Goal: Task Accomplishment & Management: Complete application form

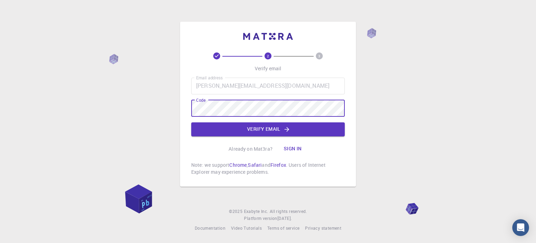
click at [182, 113] on div "2 3 Verify email Email address Zaheer@aesl.com.pk Email address Code Code Verif…" at bounding box center [268, 104] width 176 height 165
click at [297, 133] on button "Verify email" at bounding box center [268, 129] width 154 height 14
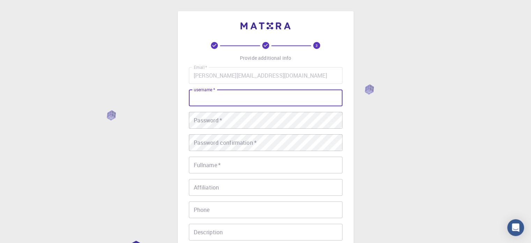
click at [256, 101] on input "username   *" at bounding box center [266, 97] width 154 height 17
drag, startPoint x: 256, startPoint y: 101, endPoint x: 234, endPoint y: 99, distance: 22.0
click at [234, 99] on input "username   *" at bounding box center [266, 97] width 154 height 17
type input "zaheer"
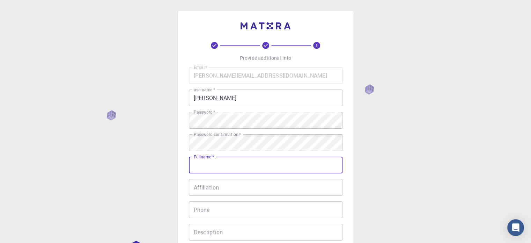
click at [227, 166] on input "Fullname   *" at bounding box center [266, 164] width 154 height 17
type input "Zaheer Uddin"
type input "03468214797"
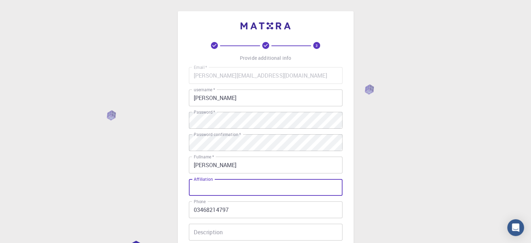
click at [239, 190] on input "Affiliation" at bounding box center [266, 187] width 154 height 17
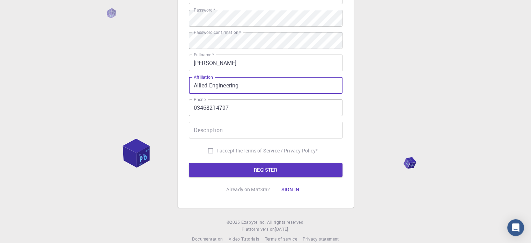
scroll to position [103, 0]
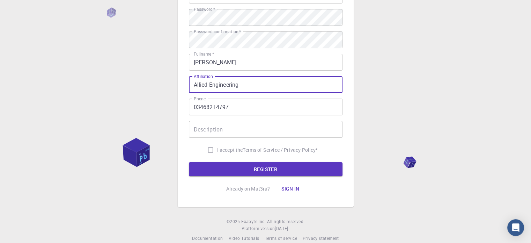
type input "Allied Engineering"
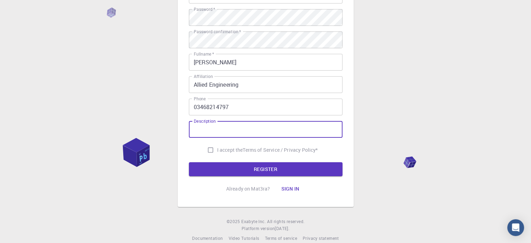
click at [236, 133] on input "Description" at bounding box center [266, 129] width 154 height 17
type input "Engineer"
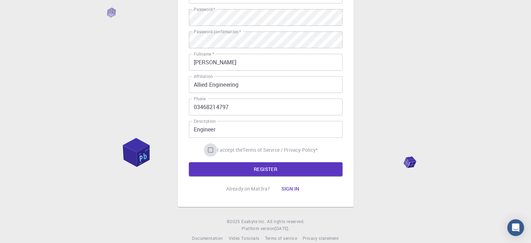
click at [210, 148] on input "I accept the Terms of Service / Privacy Policy *" at bounding box center [210, 149] width 13 height 13
checkbox input "true"
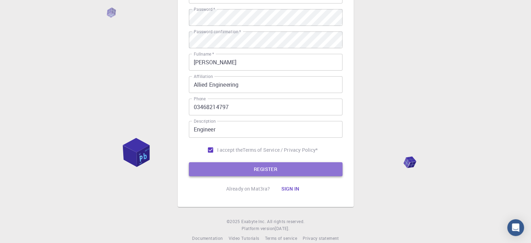
click at [232, 173] on button "REGISTER" at bounding box center [266, 169] width 154 height 14
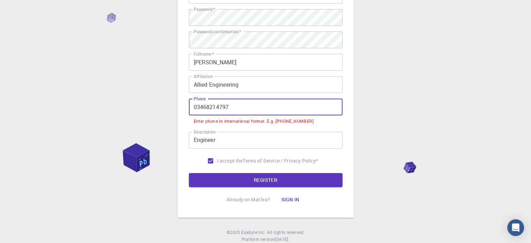
click at [197, 108] on input "03468214797" at bounding box center [266, 106] width 154 height 17
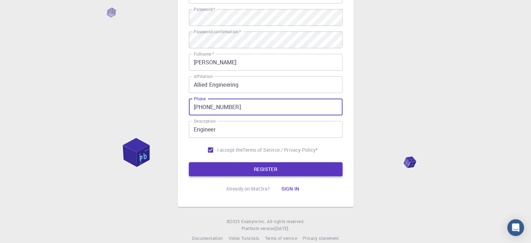
type input "+92213468214797"
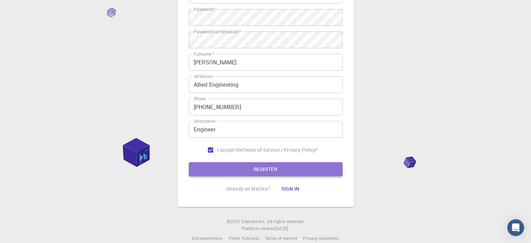
click at [260, 167] on button "REGISTER" at bounding box center [266, 169] width 154 height 14
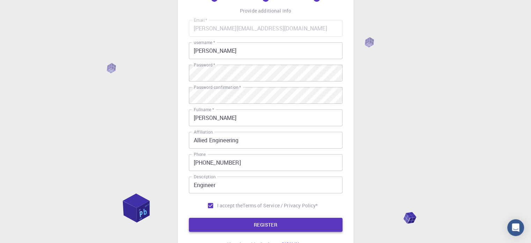
scroll to position [47, 0]
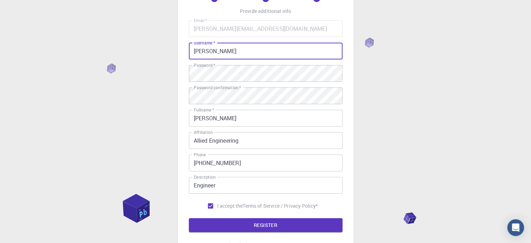
click at [216, 51] on input "zaheer" at bounding box center [266, 51] width 154 height 17
type input "zaheerabid"
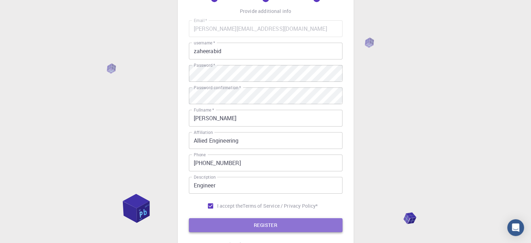
click at [258, 226] on button "REGISTER" at bounding box center [266, 225] width 154 height 14
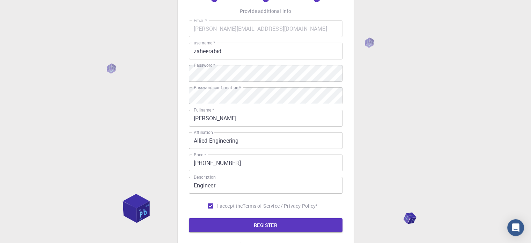
scroll to position [0, 0]
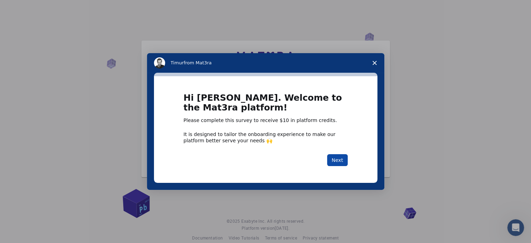
click at [334, 159] on button "Next" at bounding box center [337, 160] width 21 height 12
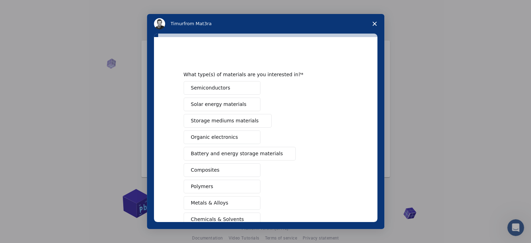
click at [248, 104] on span "Intercom messenger" at bounding box center [250, 105] width 6 height 6
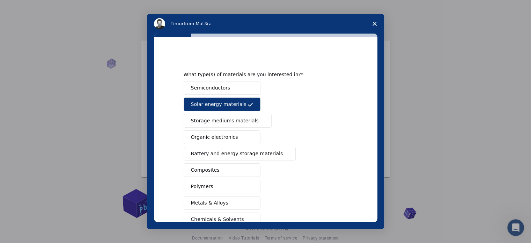
click at [244, 94] on button "Semiconductors" at bounding box center [222, 88] width 77 height 14
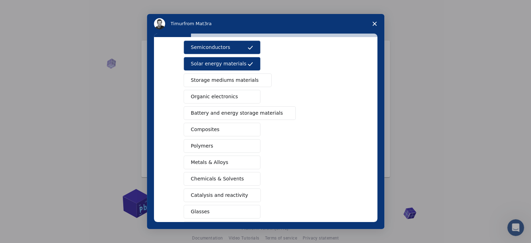
scroll to position [40, 0]
click at [259, 80] on span "Intercom messenger" at bounding box center [262, 80] width 6 height 6
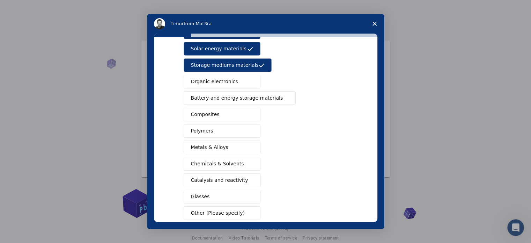
scroll to position [56, 0]
click at [283, 97] on span "Intercom messenger" at bounding box center [286, 98] width 6 height 6
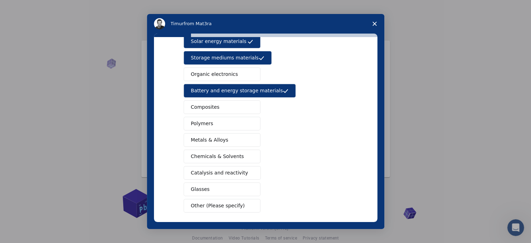
scroll to position [64, 0]
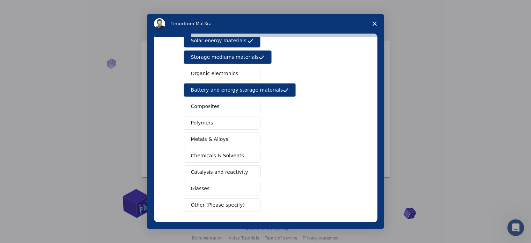
click at [248, 170] on span "Intercom messenger" at bounding box center [251, 172] width 6 height 6
click at [228, 74] on span "Organic electronics" at bounding box center [214, 73] width 47 height 7
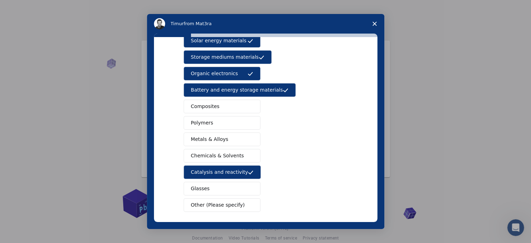
click at [241, 192] on button "Glasses" at bounding box center [222, 188] width 77 height 14
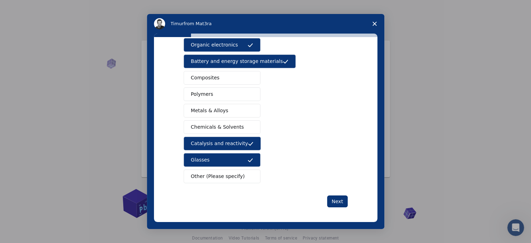
scroll to position [92, 0]
click at [339, 197] on button "Next" at bounding box center [337, 201] width 21 height 12
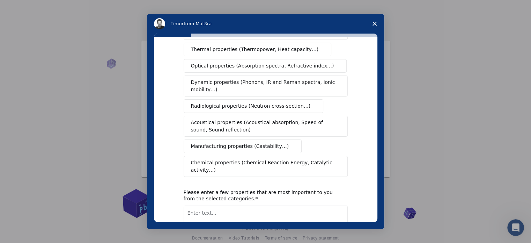
scroll to position [0, 0]
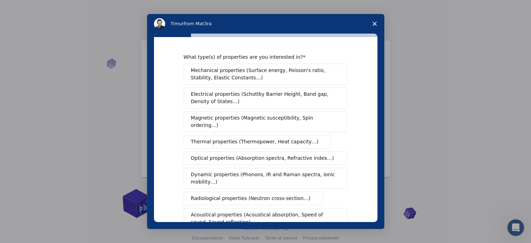
click at [315, 118] on span "Magnetic properties (Magnetic susceptibility, Spin ordering…)" at bounding box center [263, 121] width 144 height 15
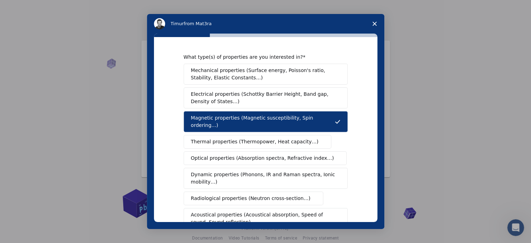
click at [293, 138] on span "Thermal properties (Thermopower, Heat capacity…)" at bounding box center [255, 141] width 128 height 7
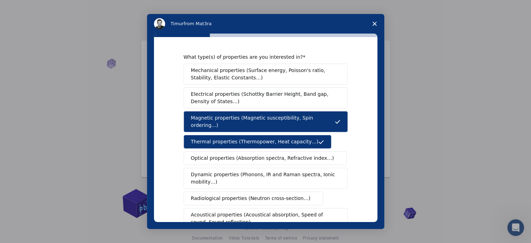
click at [279, 154] on span "Optical properties (Absorption spectra, Refractive index…)" at bounding box center [262, 157] width 143 height 7
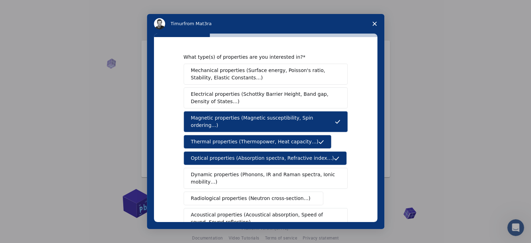
click at [279, 154] on span "Optical properties (Absorption spectra, Refractive index…)" at bounding box center [262, 157] width 143 height 7
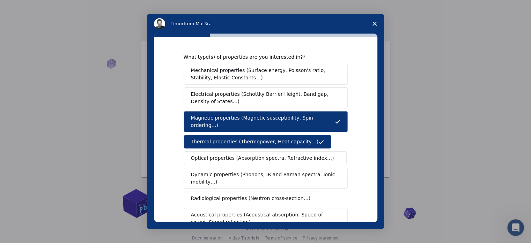
click at [279, 154] on span "Optical properties (Absorption spectra, Refractive index…)" at bounding box center [262, 157] width 143 height 7
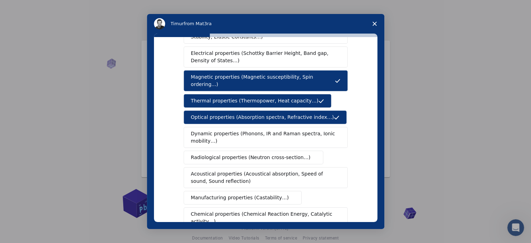
scroll to position [41, 0]
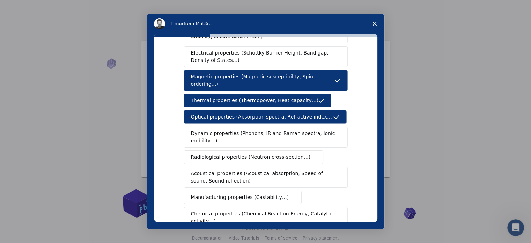
click at [258, 129] on span "Dynamic properties (Phonons, IR and Raman spectra, Ionic mobility…)" at bounding box center [263, 136] width 145 height 15
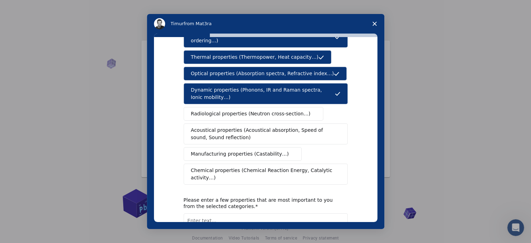
scroll to position [84, 0]
click at [270, 150] on span "Manufacturing properties (Castability…)" at bounding box center [240, 153] width 98 height 7
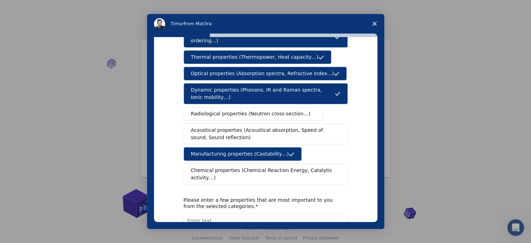
scroll to position [128, 0]
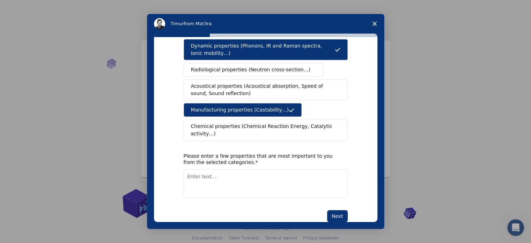
click at [271, 172] on textarea "Enter text..." at bounding box center [266, 183] width 164 height 29
type textarea "All selected"
click at [339, 210] on button "Next" at bounding box center [337, 216] width 21 height 12
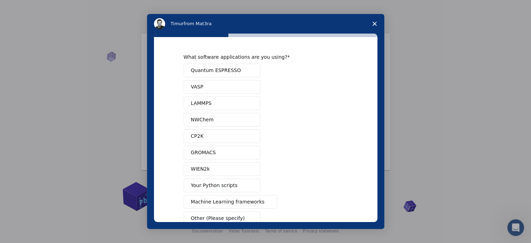
scroll to position [42, 0]
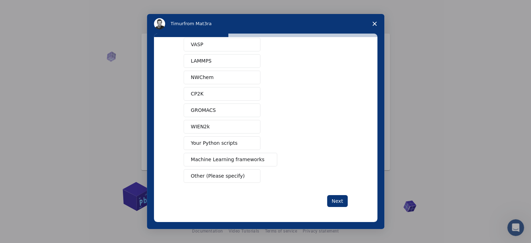
click at [255, 173] on button "Other (Please specify)" at bounding box center [222, 176] width 77 height 14
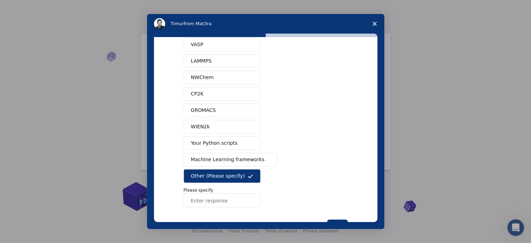
click at [237, 200] on input "Enter response" at bounding box center [222, 200] width 77 height 14
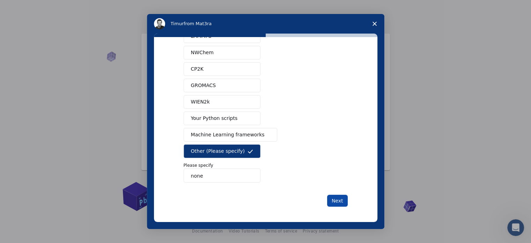
type input "none"
click at [338, 197] on button "Next" at bounding box center [337, 200] width 21 height 12
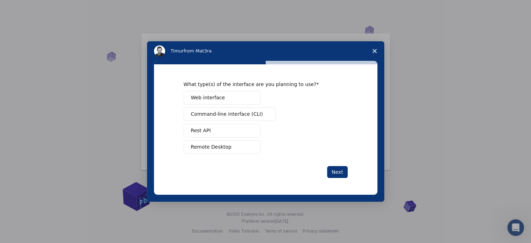
click at [243, 99] on button "Web interface" at bounding box center [222, 98] width 77 height 14
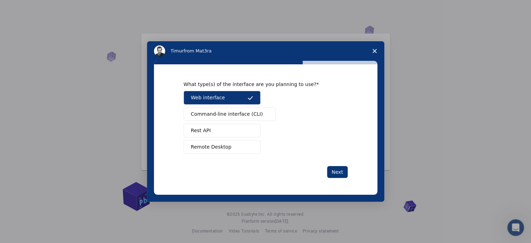
click at [241, 144] on button "Remote Desktop" at bounding box center [222, 147] width 77 height 14
drag, startPoint x: 241, startPoint y: 144, endPoint x: 244, endPoint y: 127, distance: 17.7
click at [244, 127] on div "Web interface Command-line interface (CLI) Rest API Remote Desktop" at bounding box center [266, 122] width 164 height 63
click at [244, 127] on button "Rest API" at bounding box center [222, 131] width 77 height 14
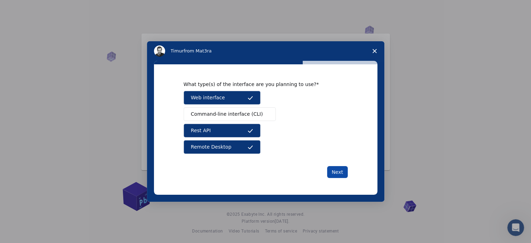
click at [336, 166] on button "Next" at bounding box center [337, 172] width 21 height 12
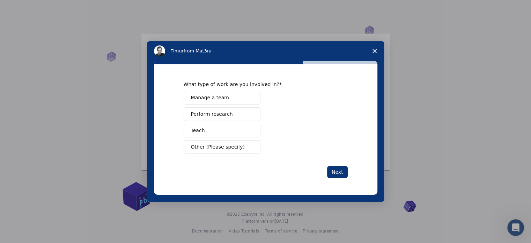
click at [251, 96] on span "Intercom messenger" at bounding box center [250, 98] width 6 height 6
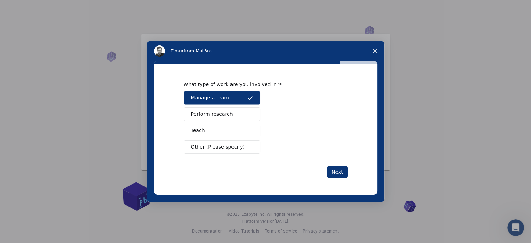
click at [336, 165] on div "What type of work are you involved in? Manage a team Perform research Teach Oth…" at bounding box center [266, 129] width 164 height 97
click at [335, 168] on button "Next" at bounding box center [337, 172] width 21 height 12
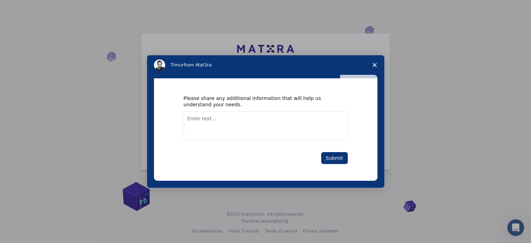
click at [329, 124] on textarea "Enter text..." at bounding box center [266, 125] width 164 height 29
click at [320, 123] on textarea "Enter text..." at bounding box center [266, 125] width 164 height 29
type textarea "I"
type textarea "I want to kearn fast"
click at [333, 163] on button "Submit" at bounding box center [334, 158] width 27 height 12
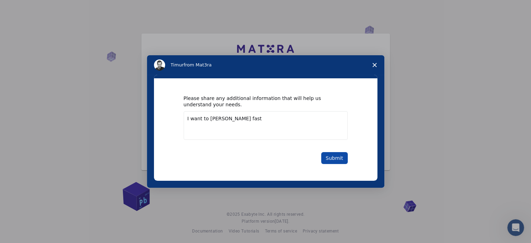
click at [333, 163] on button "Submit" at bounding box center [334, 158] width 27 height 12
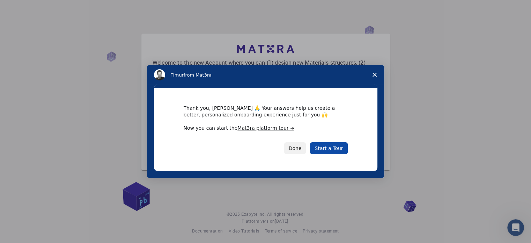
click at [336, 148] on link "Start a Tour" at bounding box center [328, 148] width 37 height 12
